Goal: Information Seeking & Learning: Understand process/instructions

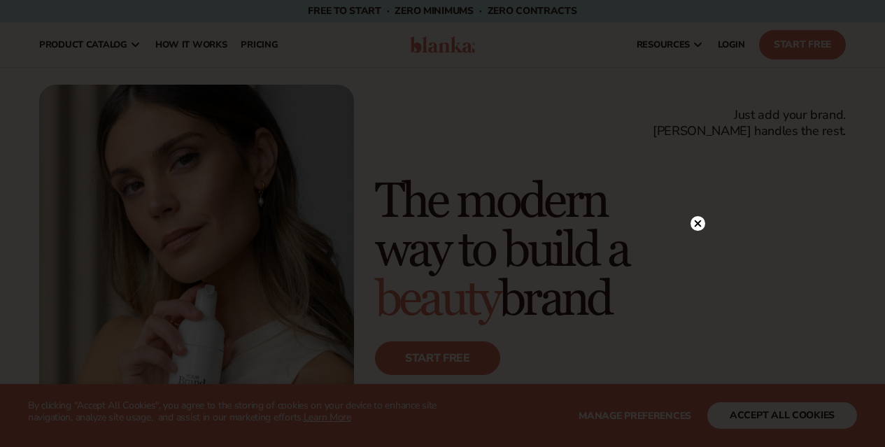
drag, startPoint x: 891, startPoint y: 43, endPoint x: 887, endPoint y: -77, distance: 120.4
click at [884, 0] on html "WE USE COOKIES By clicking "Accept All Cookies", you agree to the storing of co…" at bounding box center [442, 223] width 885 height 447
click at [699, 64] on circle at bounding box center [697, 64] width 15 height 15
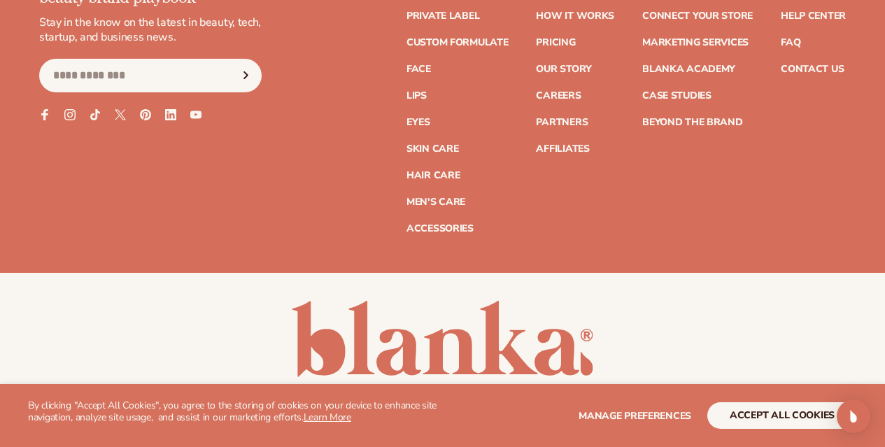
scroll to position [5531, 0]
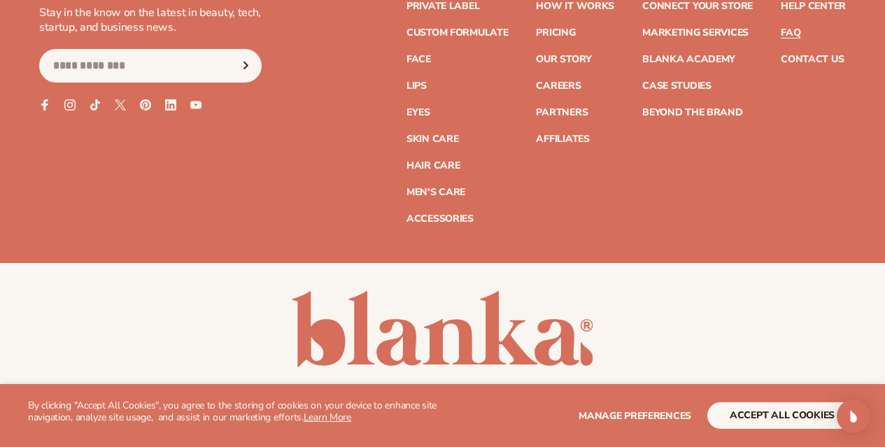
click at [791, 38] on link "FAQ" at bounding box center [791, 33] width 20 height 10
